Goal: Transaction & Acquisition: Purchase product/service

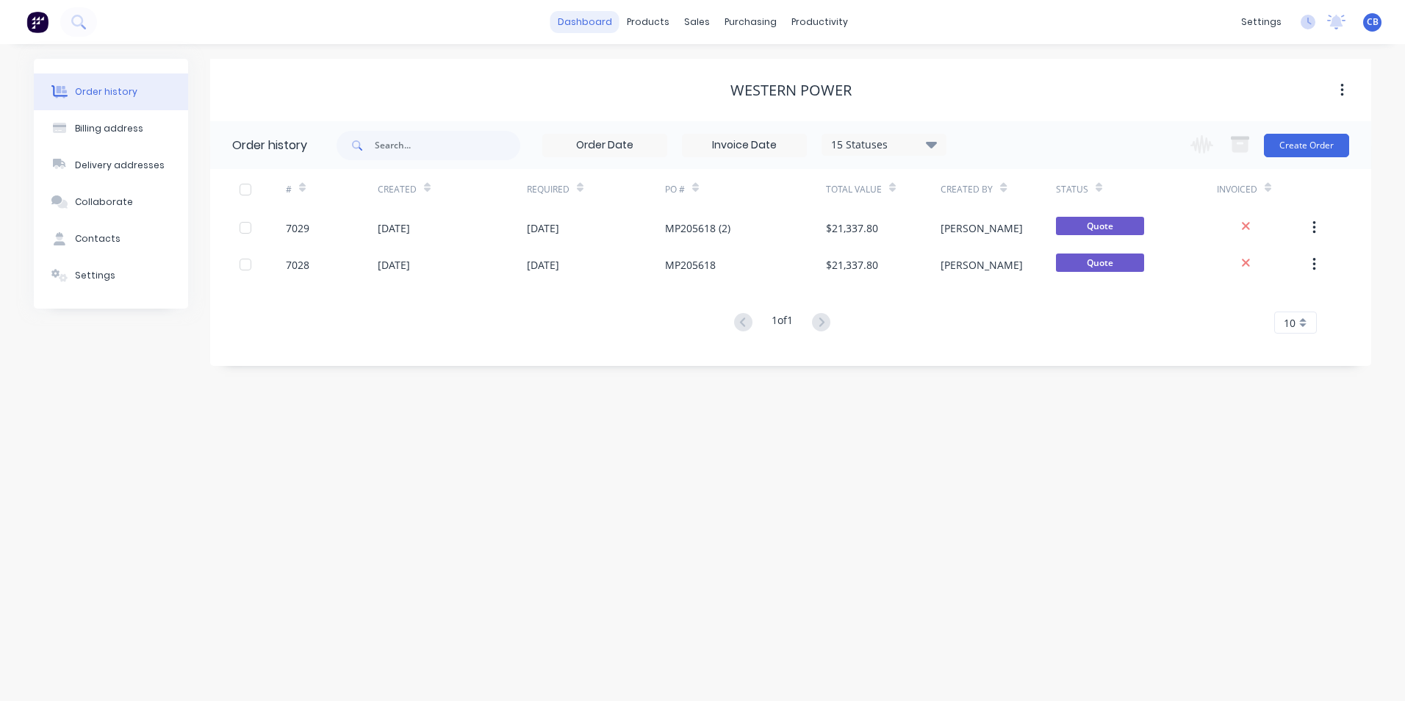
click at [578, 22] on link "dashboard" at bounding box center [584, 22] width 69 height 22
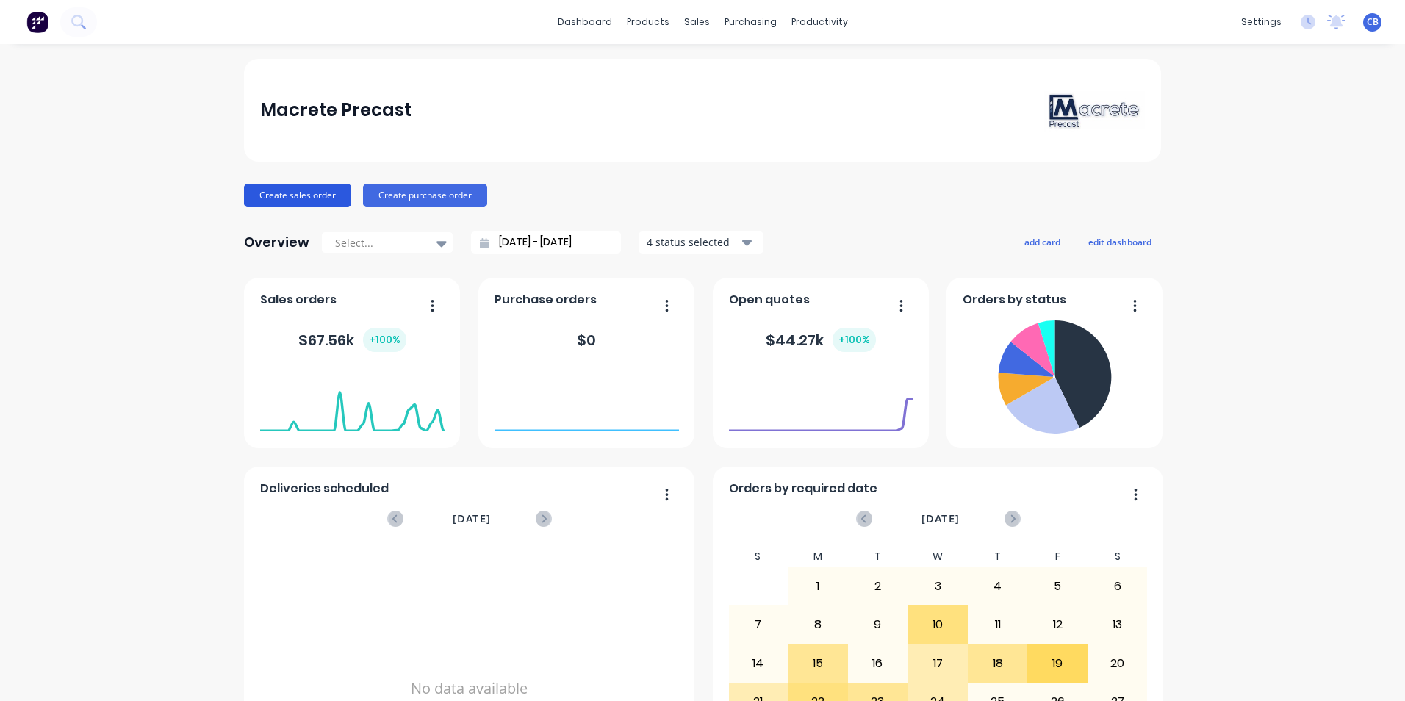
click at [300, 195] on button "Create sales order" at bounding box center [297, 196] width 107 height 24
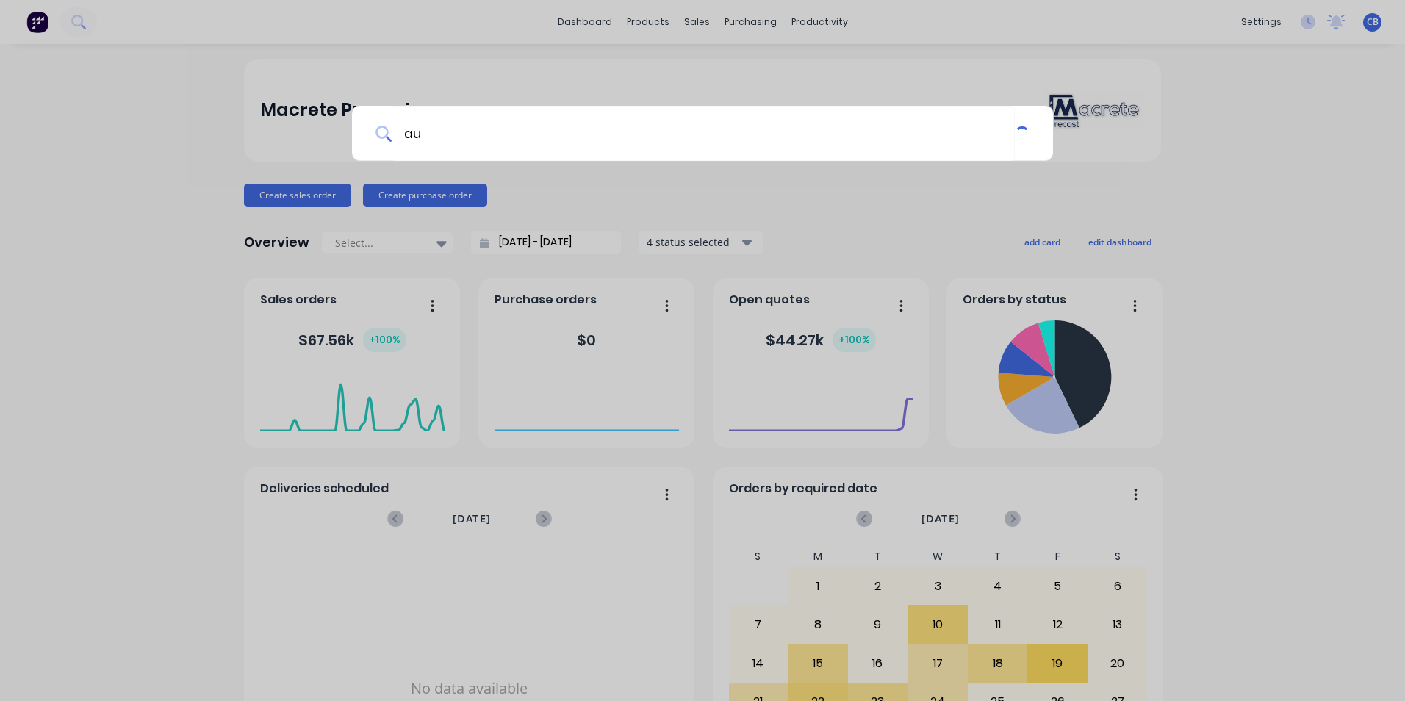
type input "aus"
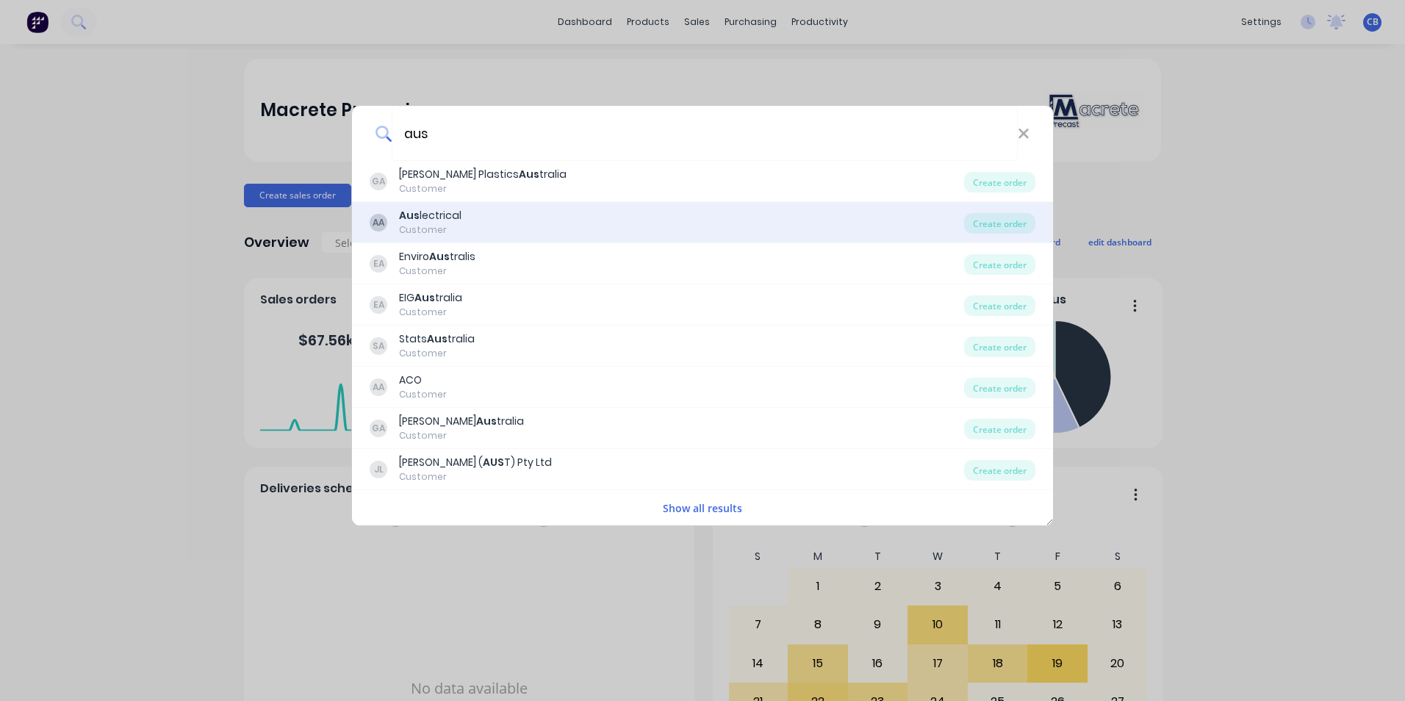
click at [496, 229] on div "AA Aus lectrical Customer" at bounding box center [667, 222] width 595 height 29
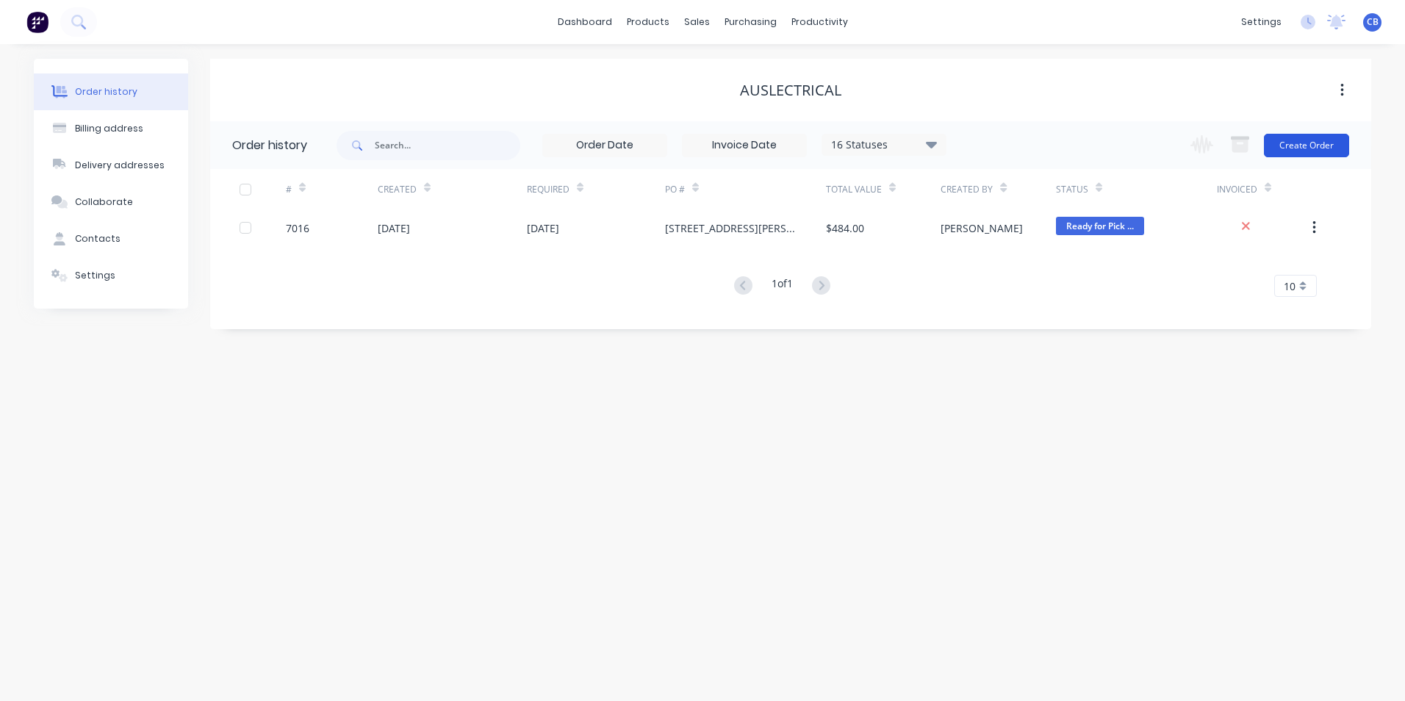
click at [1288, 147] on button "Create Order" at bounding box center [1306, 146] width 85 height 24
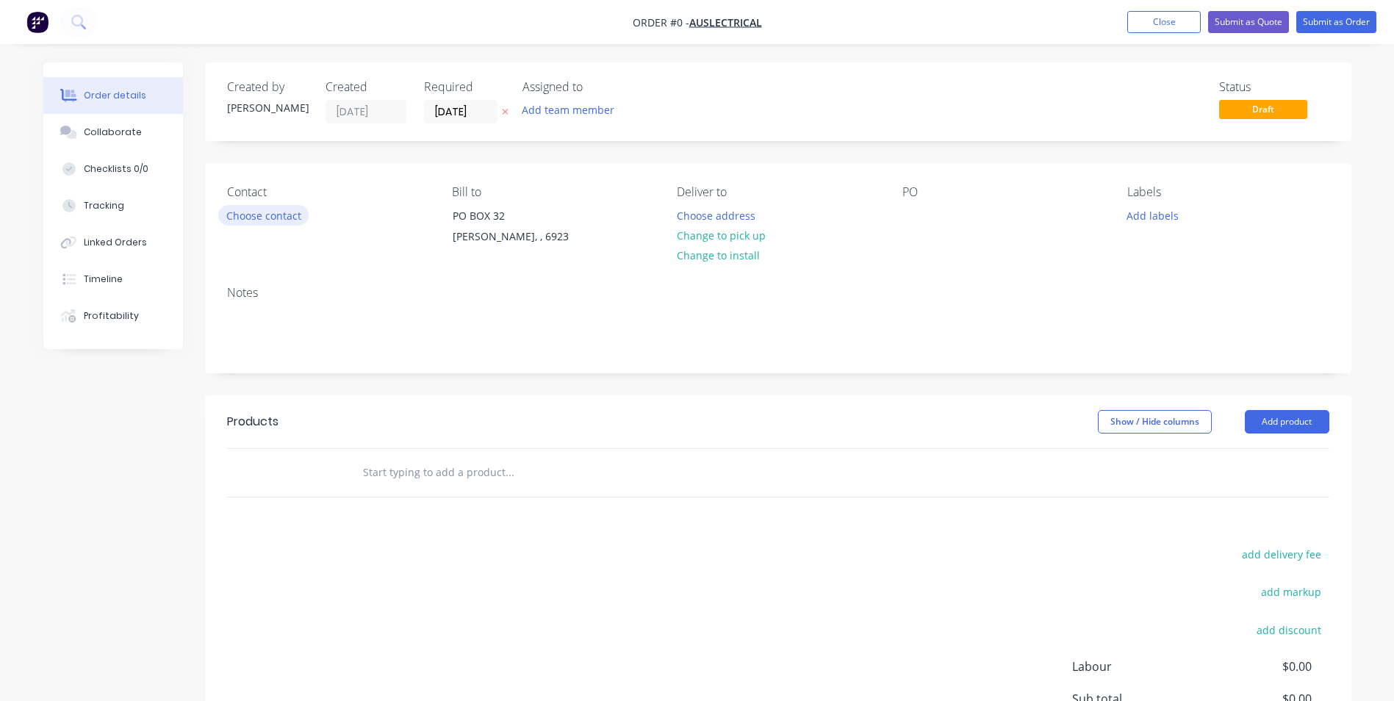
click at [255, 218] on button "Choose contact" at bounding box center [263, 215] width 90 height 20
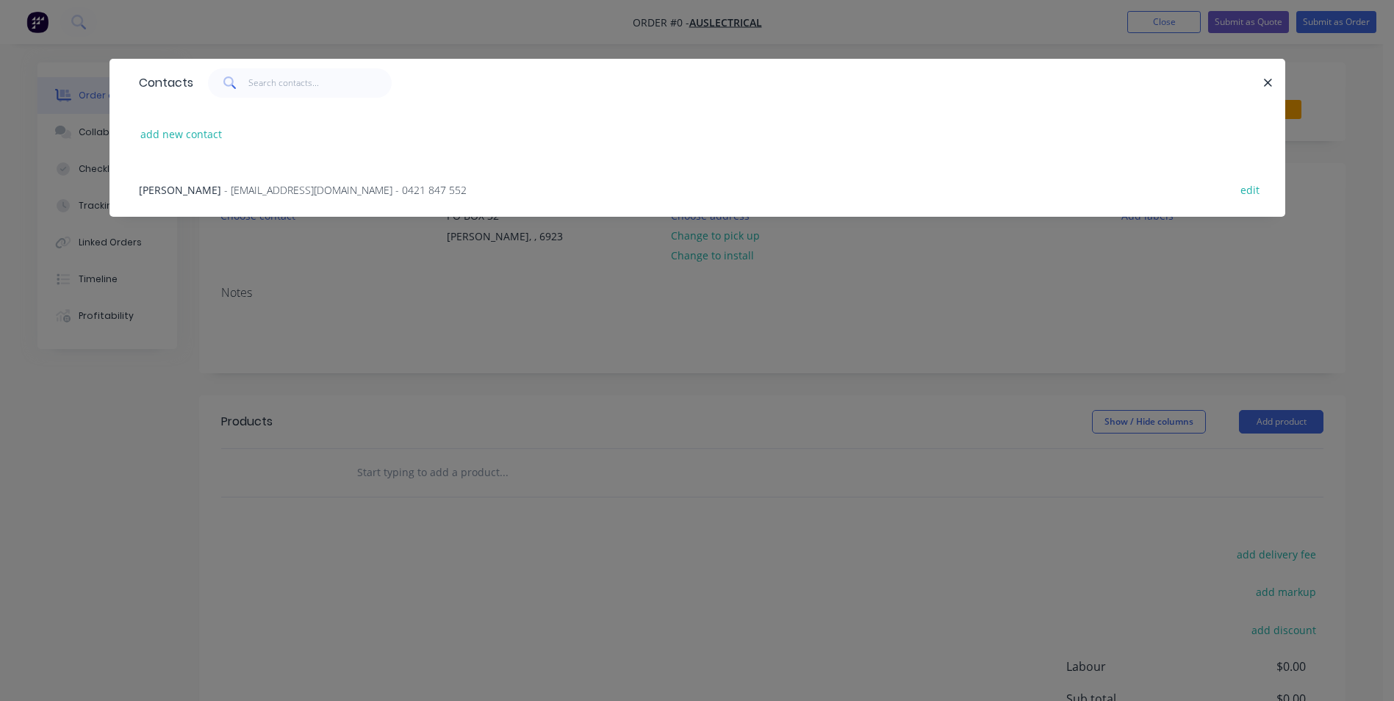
click at [234, 191] on span "- [EMAIL_ADDRESS][DOMAIN_NAME] - 0421 847 552" at bounding box center [345, 190] width 243 height 14
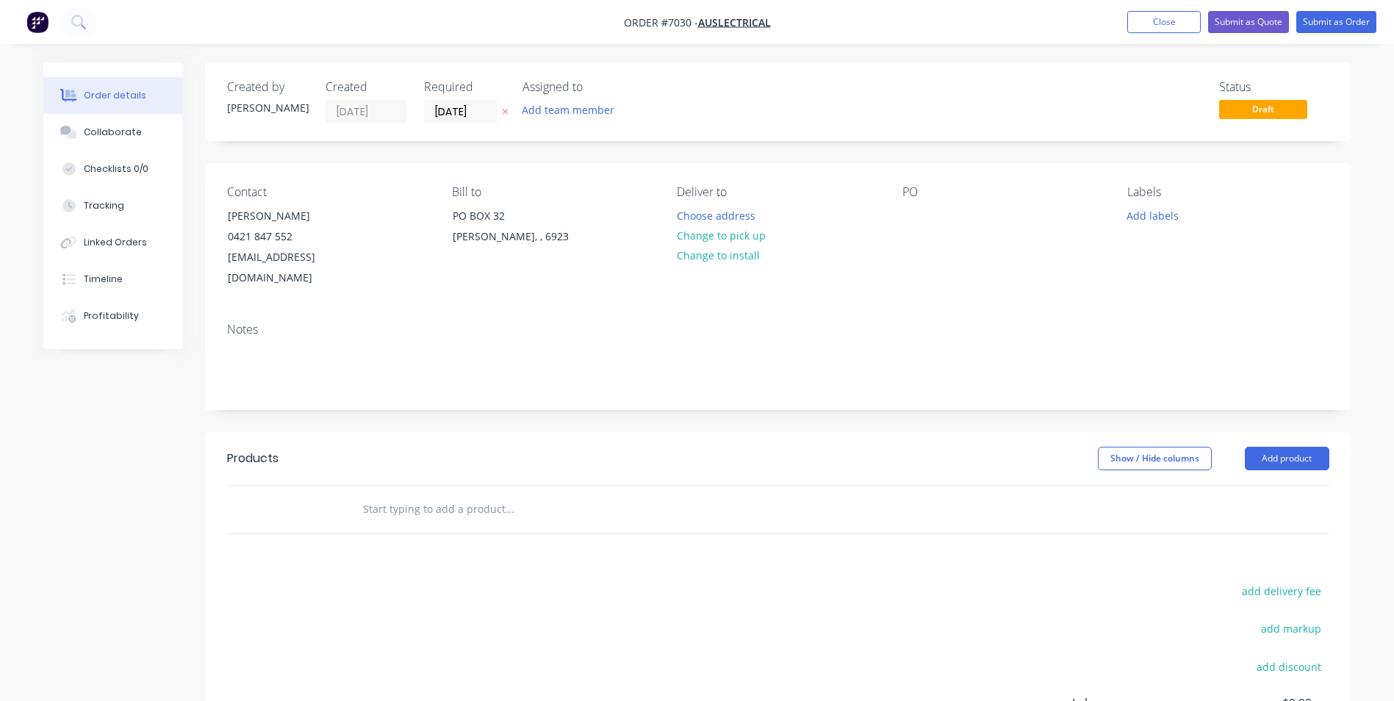
click at [526, 495] on input "text" at bounding box center [509, 509] width 294 height 29
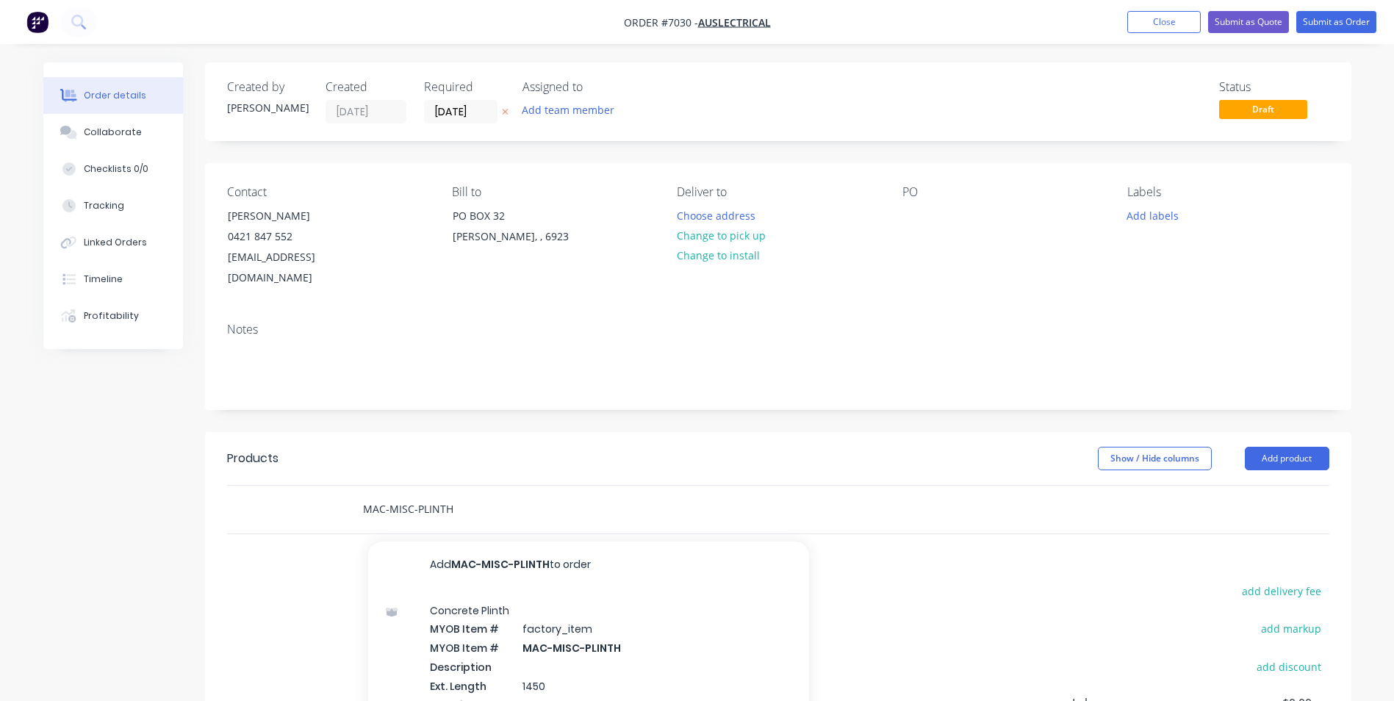
drag, startPoint x: 457, startPoint y: 487, endPoint x: 392, endPoint y: 483, distance: 65.5
click at [392, 495] on input "MAC-MISC-PLINTH" at bounding box center [509, 509] width 294 height 29
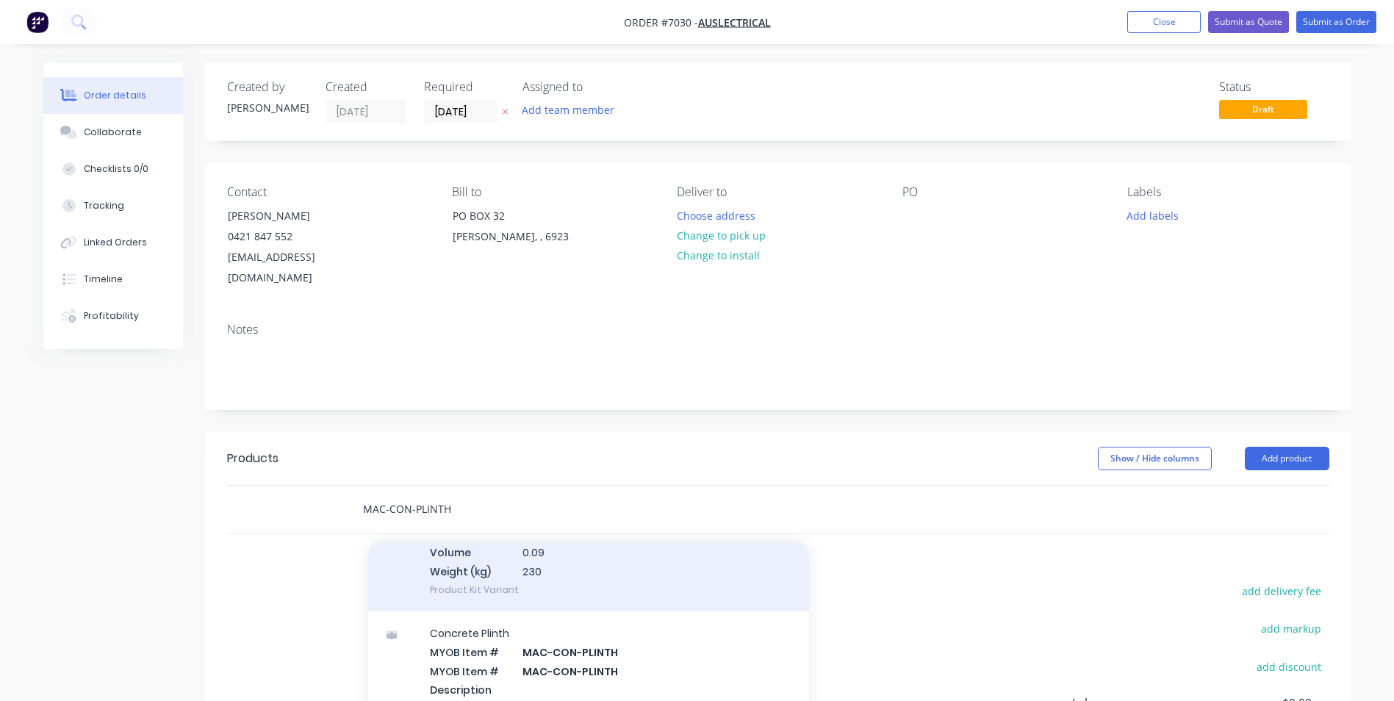
scroll to position [367, 0]
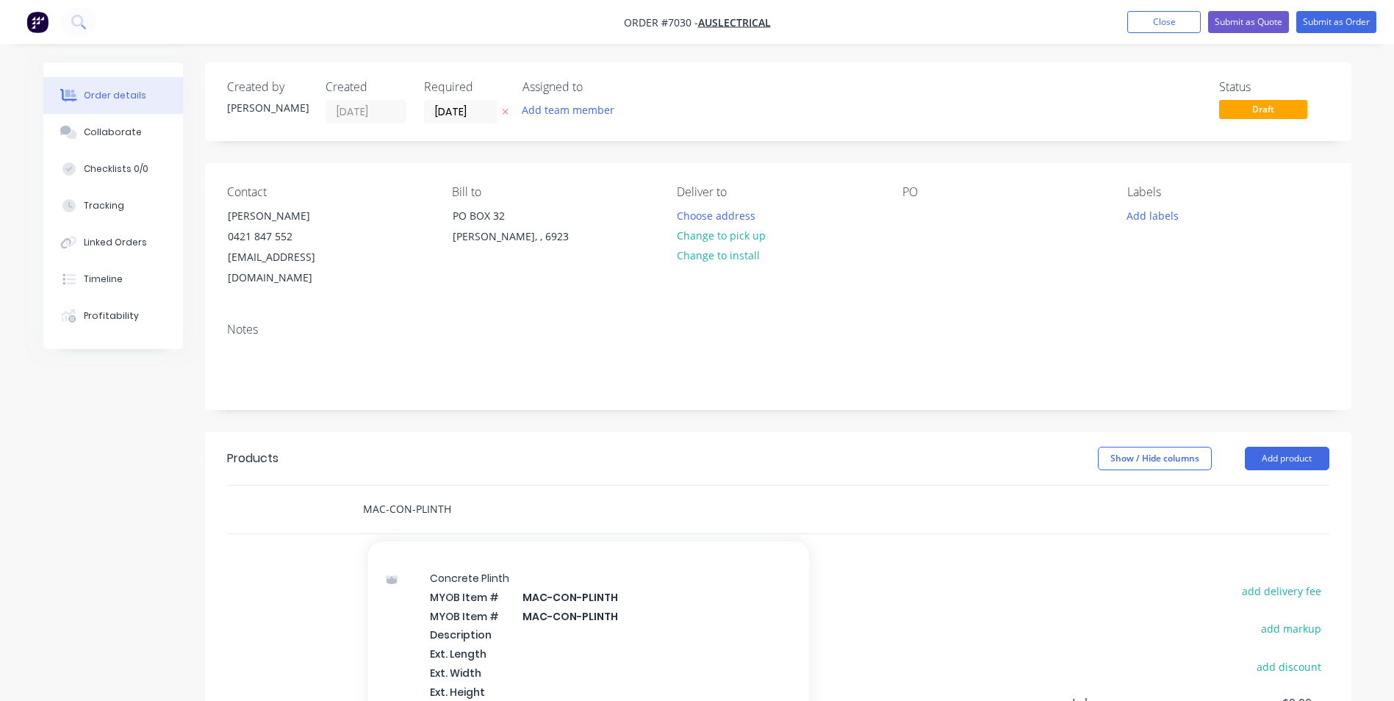
type input "MAC-CON-PLINTH"
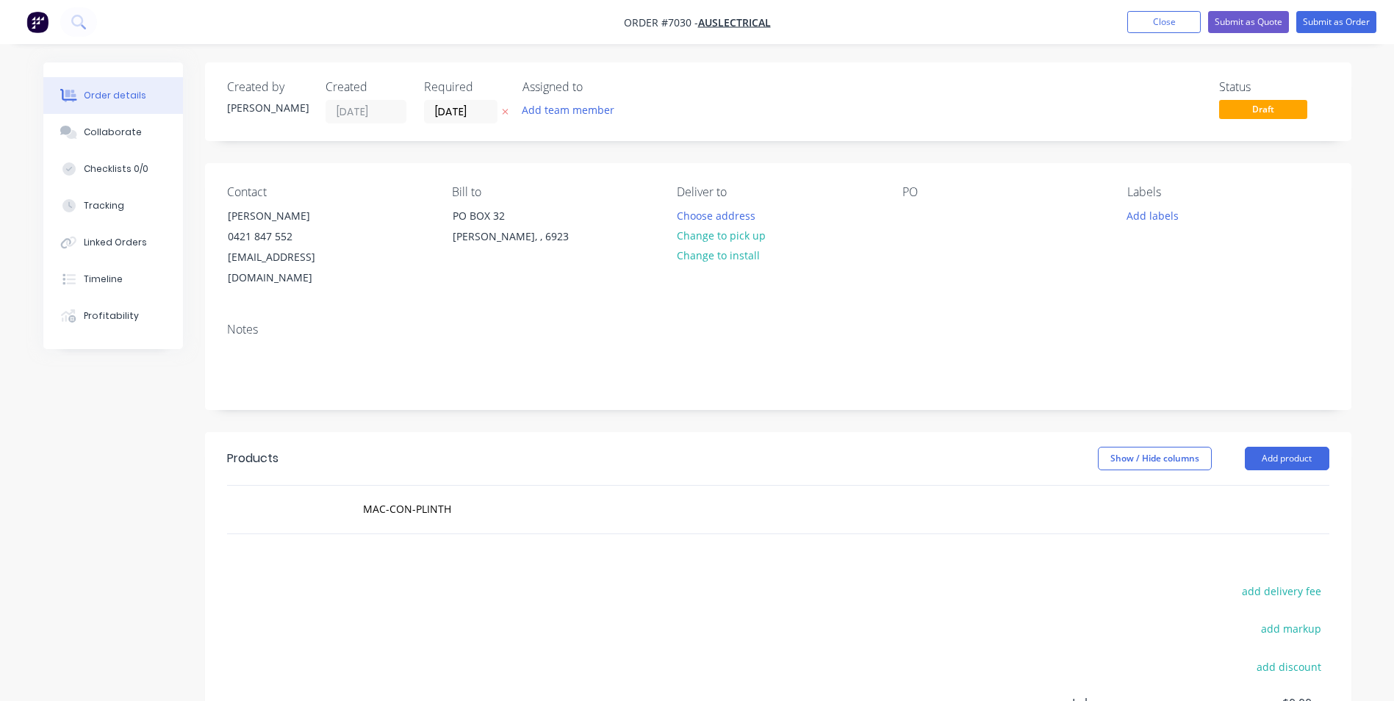
click at [909, 447] on div "Show / Hide columns Add product" at bounding box center [895, 459] width 868 height 24
click at [1271, 447] on button "Add product" at bounding box center [1287, 459] width 85 height 24
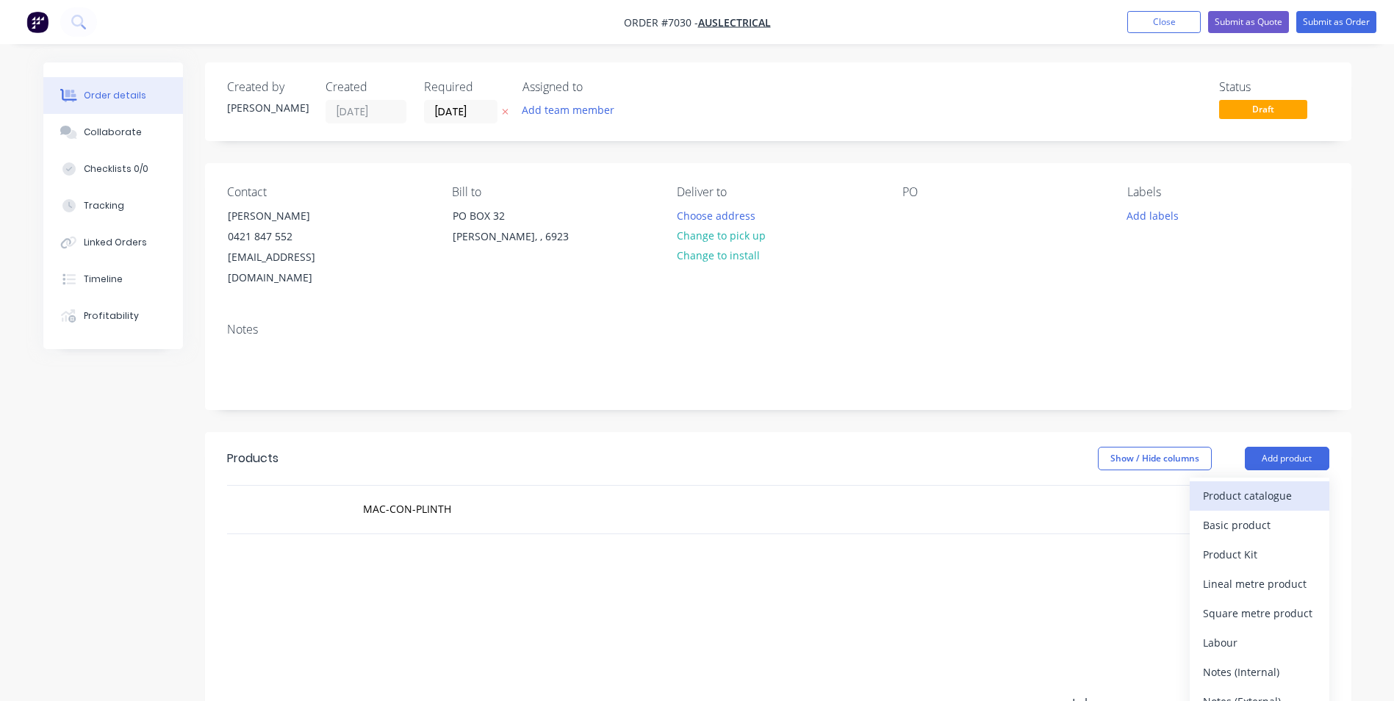
click at [1249, 485] on div "Product catalogue" at bounding box center [1259, 495] width 113 height 21
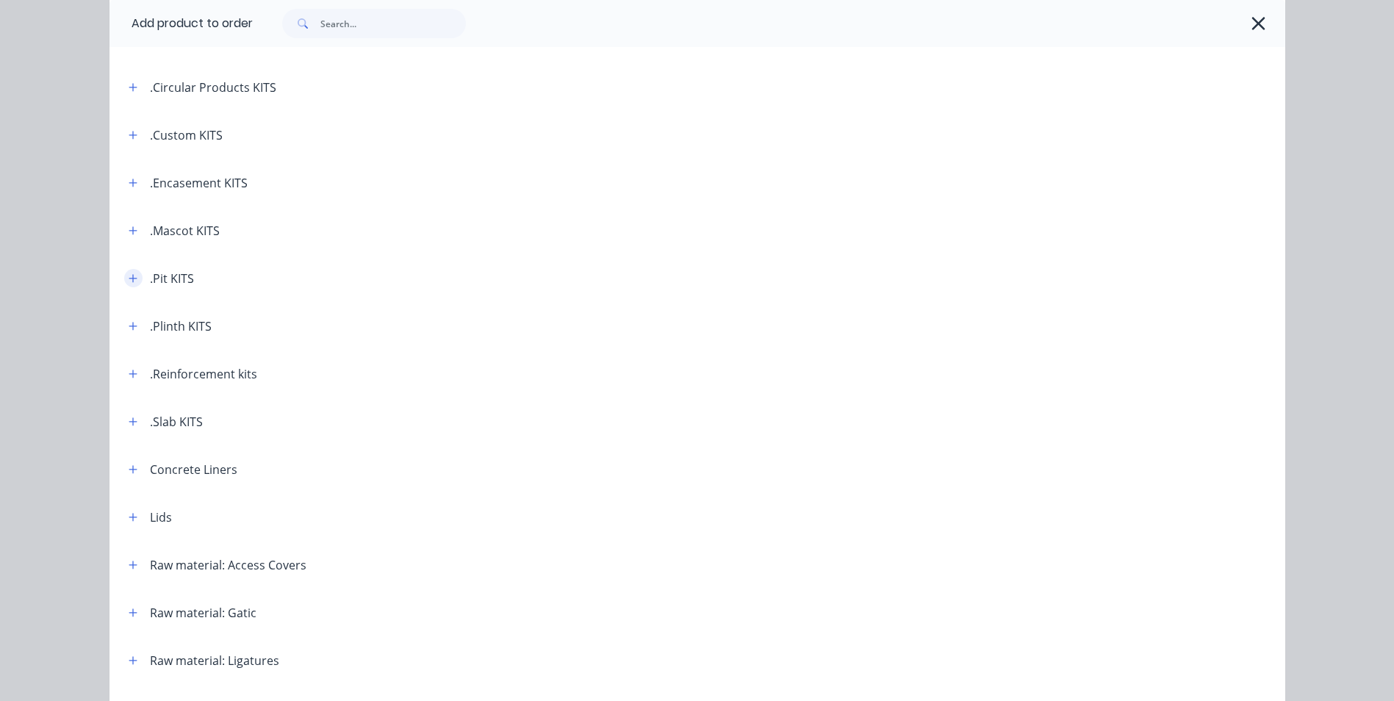
scroll to position [147, 0]
click at [124, 322] on button "button" at bounding box center [133, 324] width 18 height 18
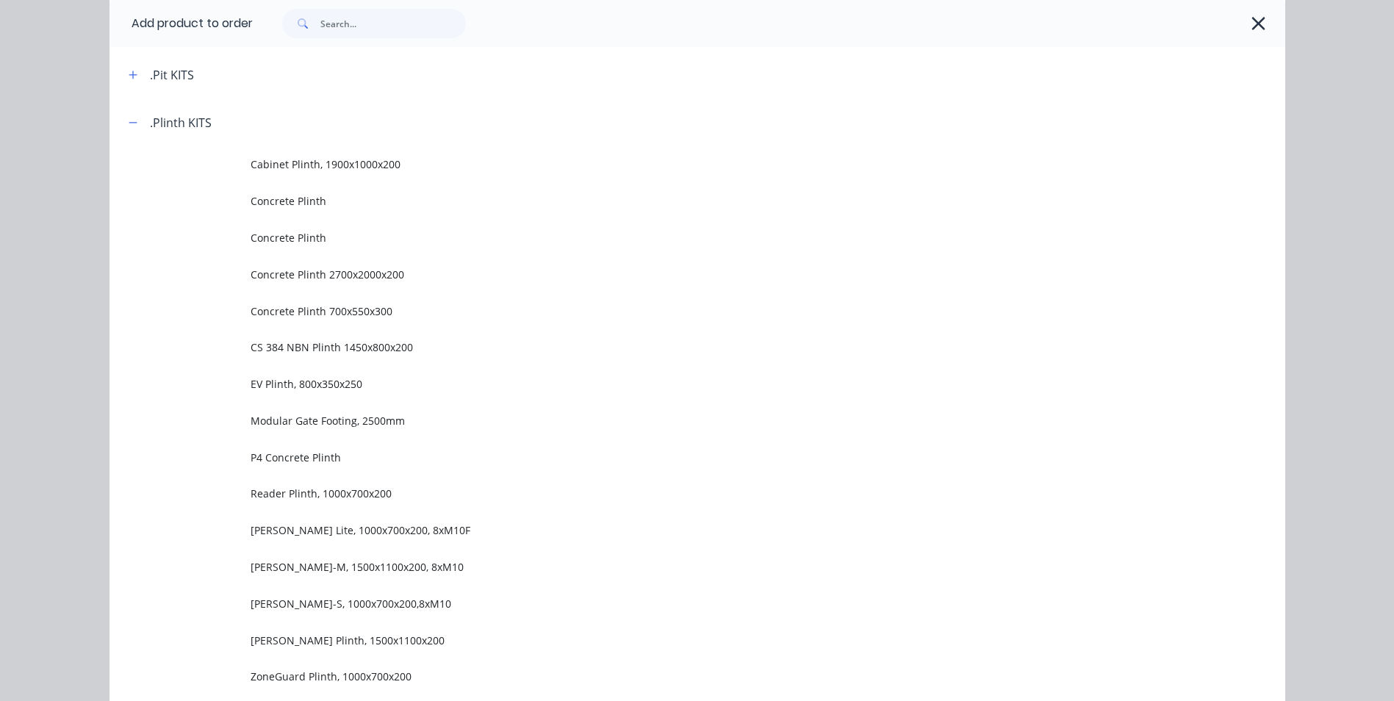
scroll to position [220, 0]
